Goal: Information Seeking & Learning: Learn about a topic

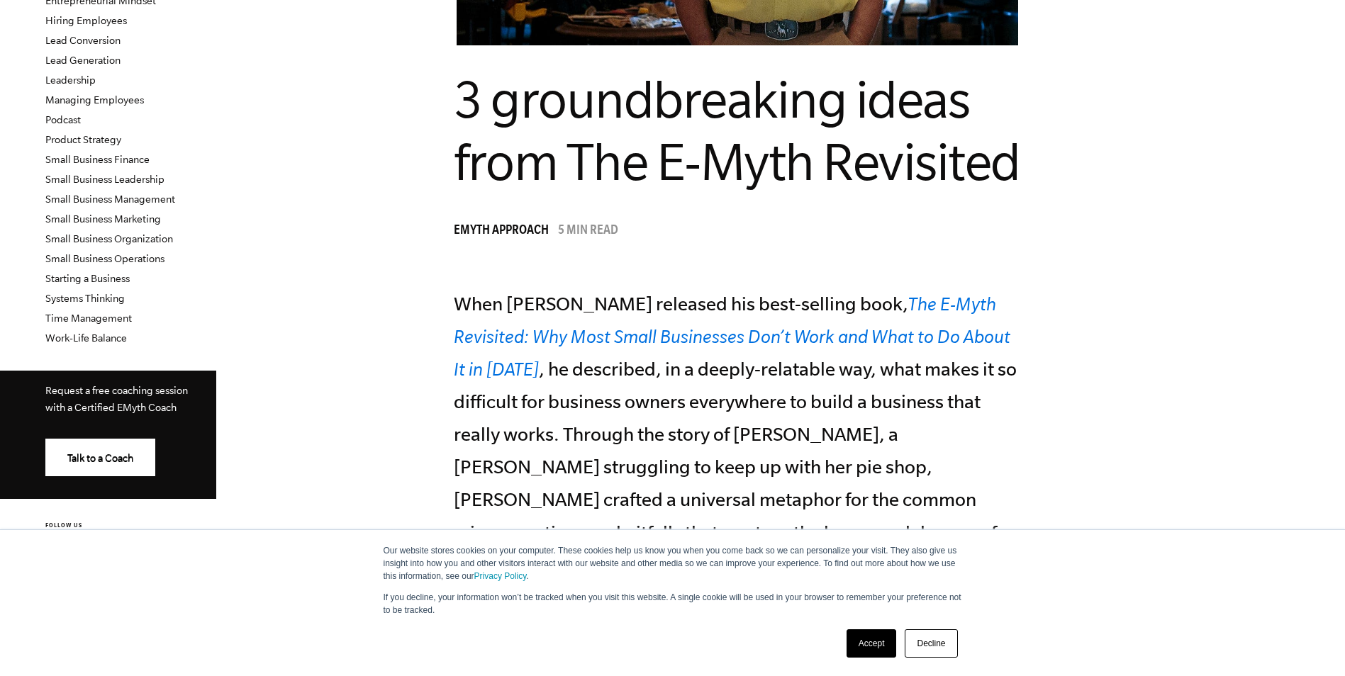
scroll to position [354, 0]
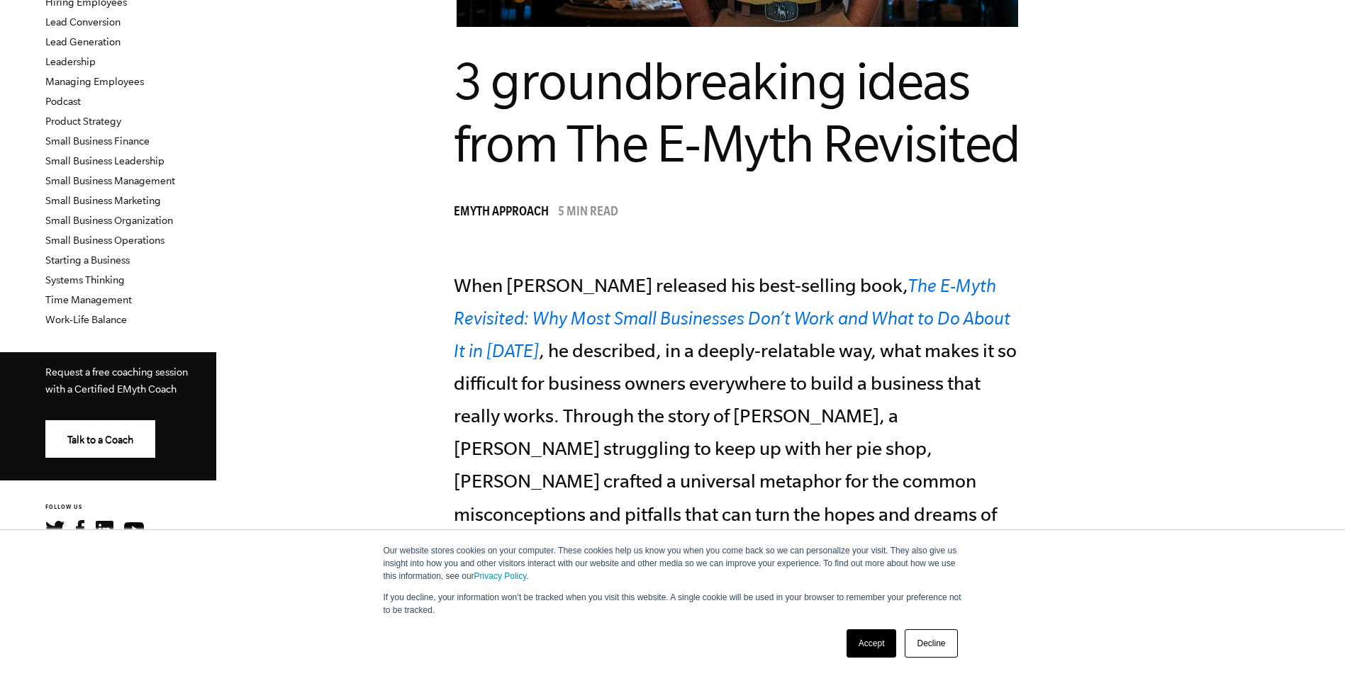
click at [746, 313] on link "The E-Myth Revisited: Why Most Small Businesses Don’t Work and What to Do About…" at bounding box center [732, 318] width 556 height 86
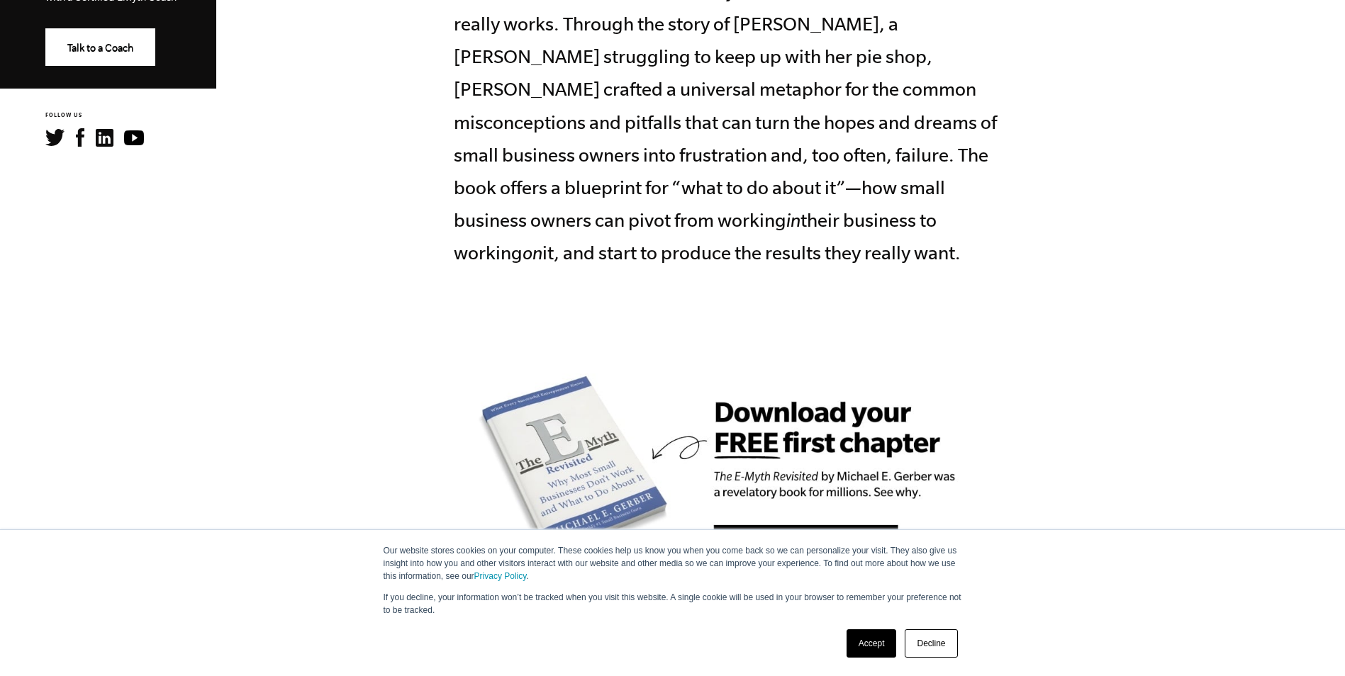
scroll to position [780, 0]
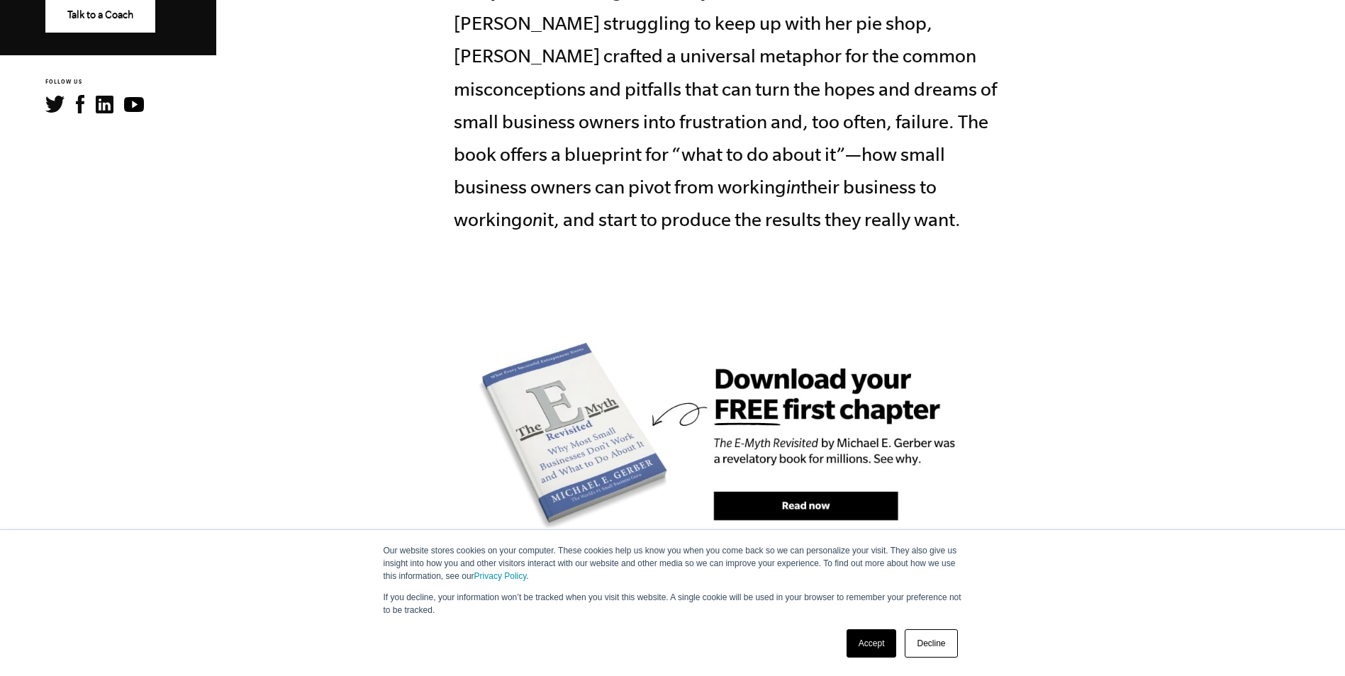
click at [883, 649] on link "Accept" at bounding box center [871, 643] width 50 height 28
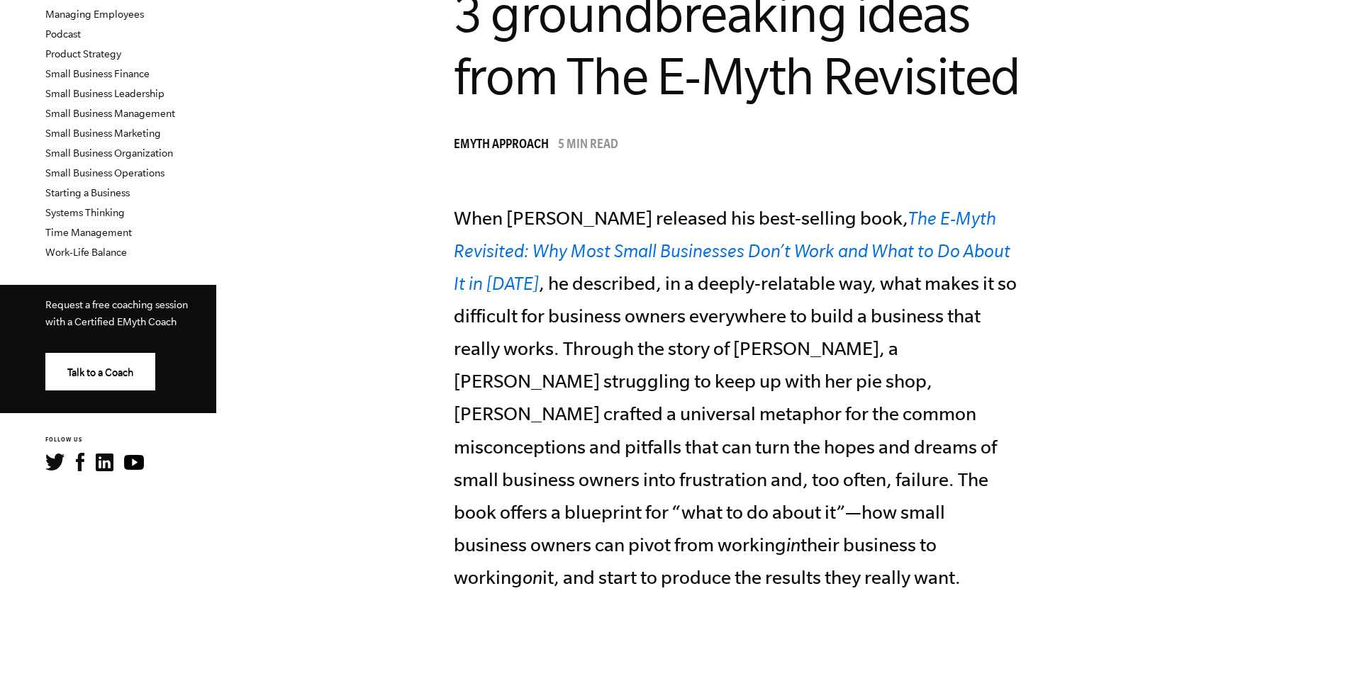
scroll to position [284, 0]
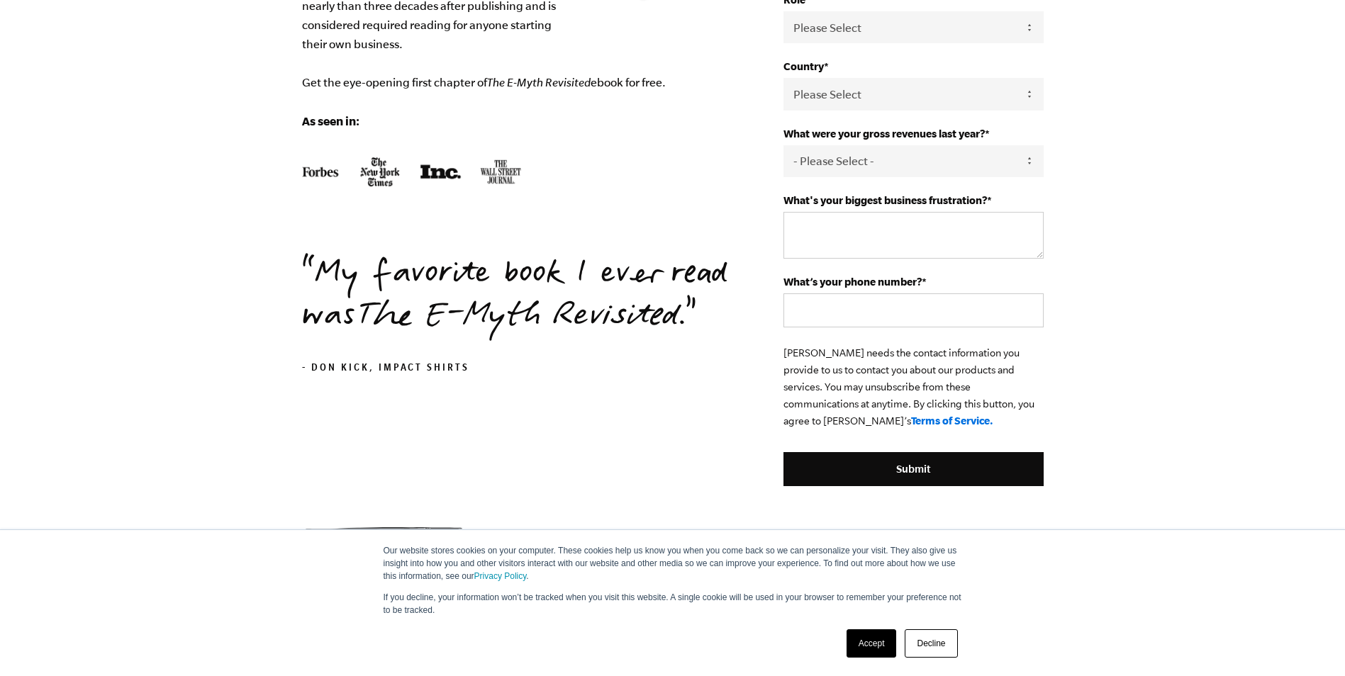
scroll to position [381, 0]
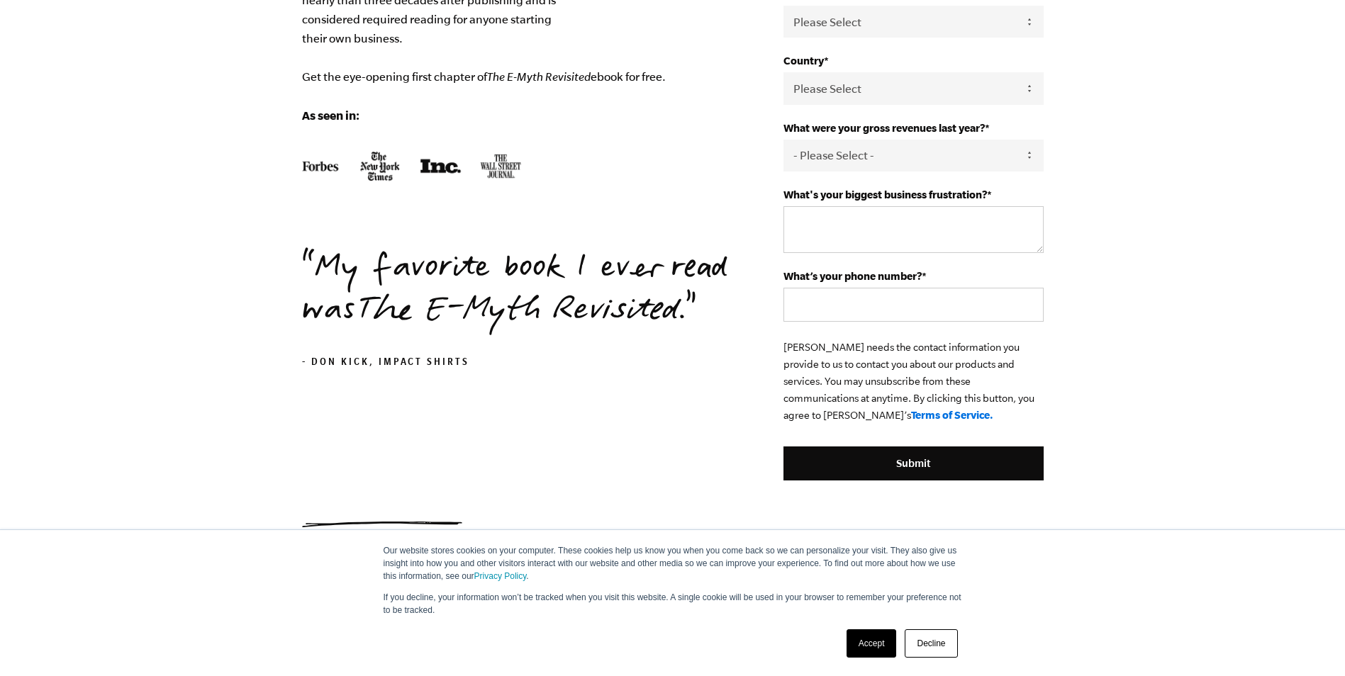
click at [921, 642] on link "Decline" at bounding box center [930, 643] width 52 height 28
